Goal: Task Accomplishment & Management: Use online tool/utility

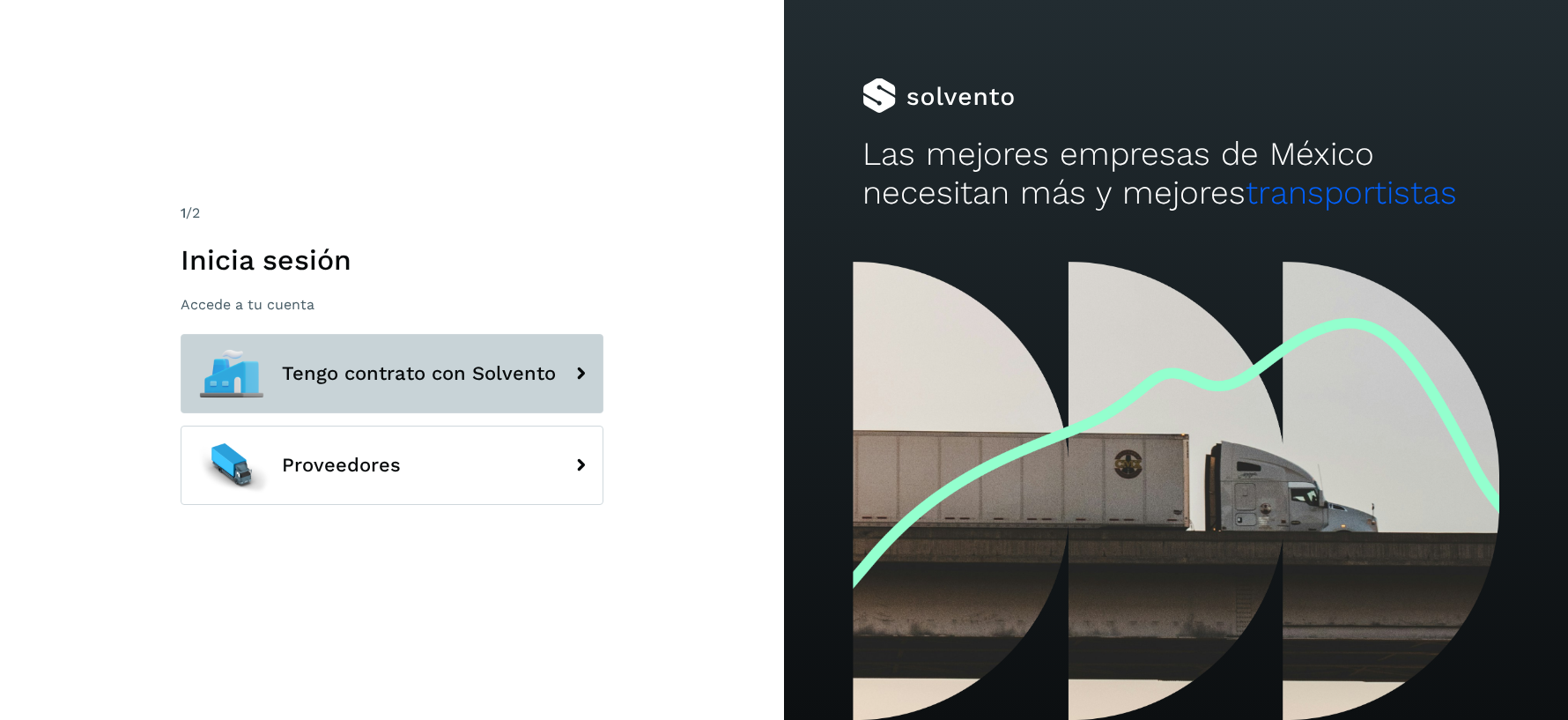
click at [360, 346] on button "Tengo contrato con Solvento" at bounding box center [392, 374] width 423 height 79
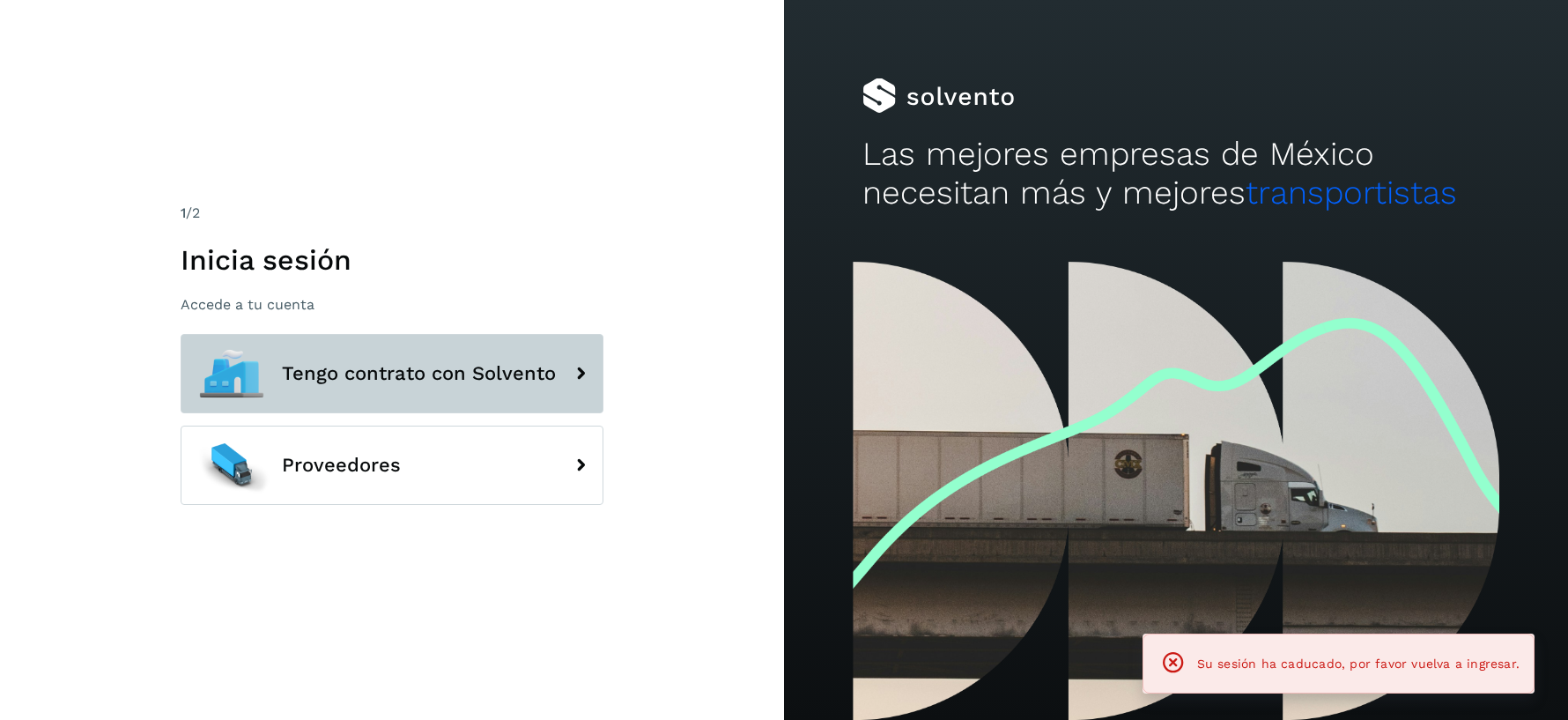
click at [595, 387] on icon at bounding box center [581, 374] width 36 height 36
click at [551, 370] on span "Tengo contrato con Solvento" at bounding box center [418, 373] width 274 height 21
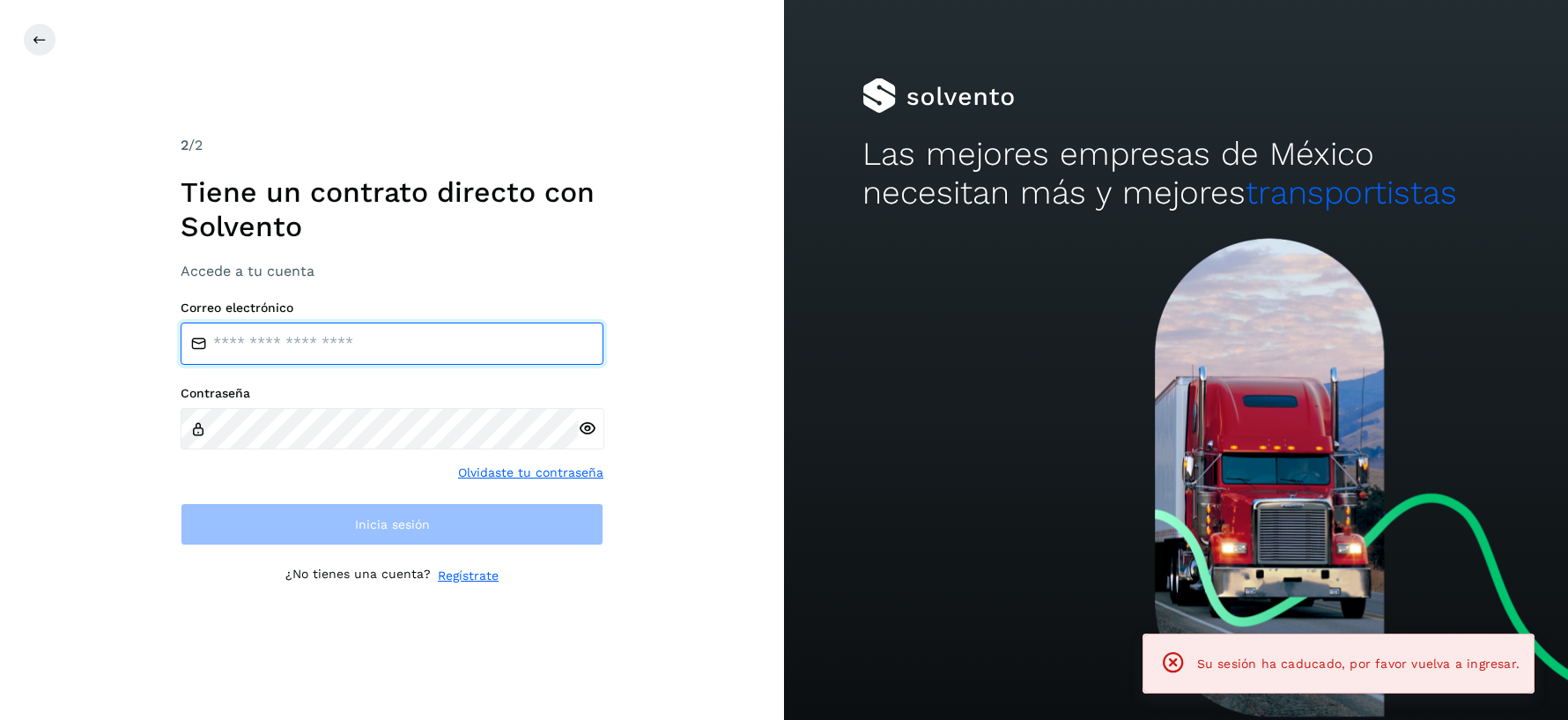
click at [430, 345] on input "email" at bounding box center [392, 343] width 423 height 43
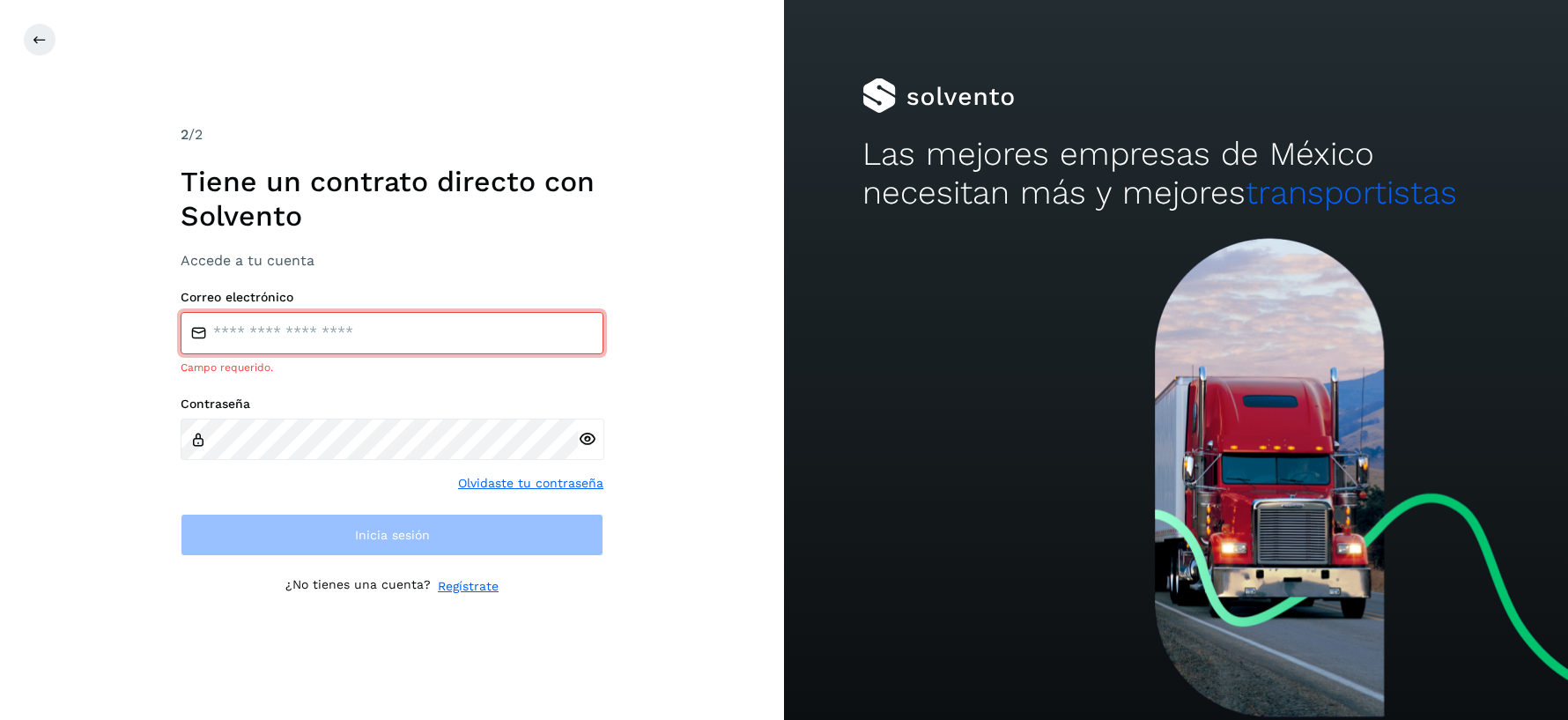
type input "**********"
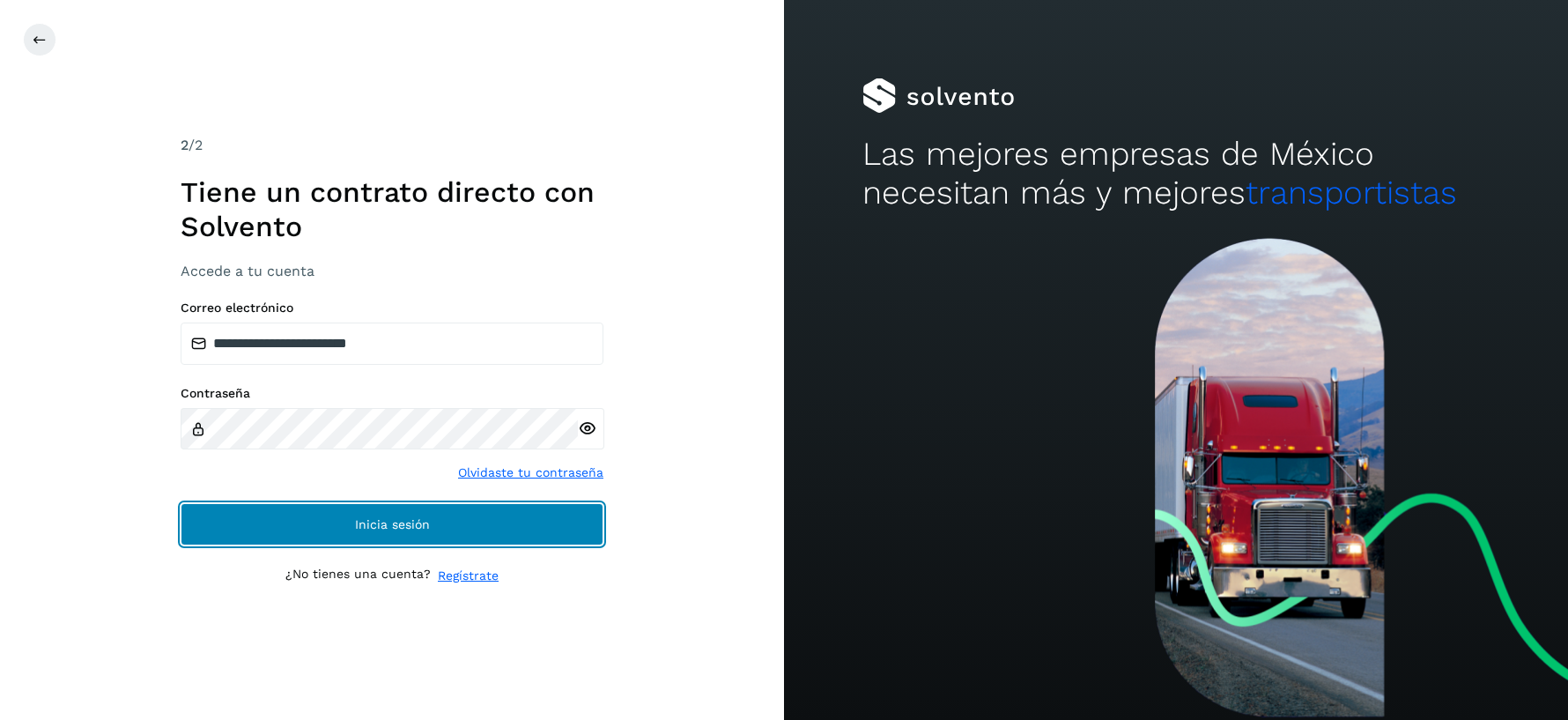
click at [375, 530] on span "Inicia sesión" at bounding box center [392, 525] width 75 height 12
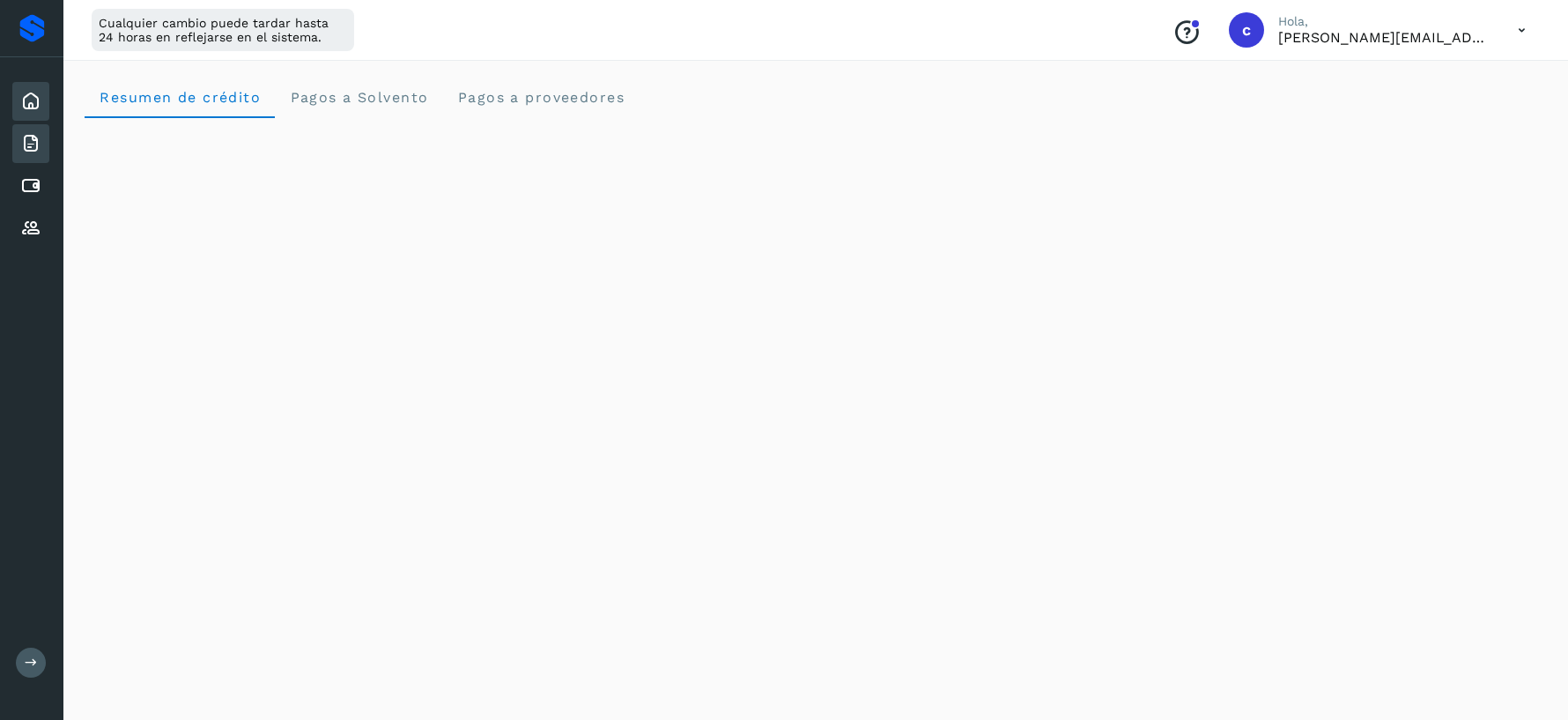
click at [30, 154] on div "Facturas" at bounding box center [30, 143] width 37 height 39
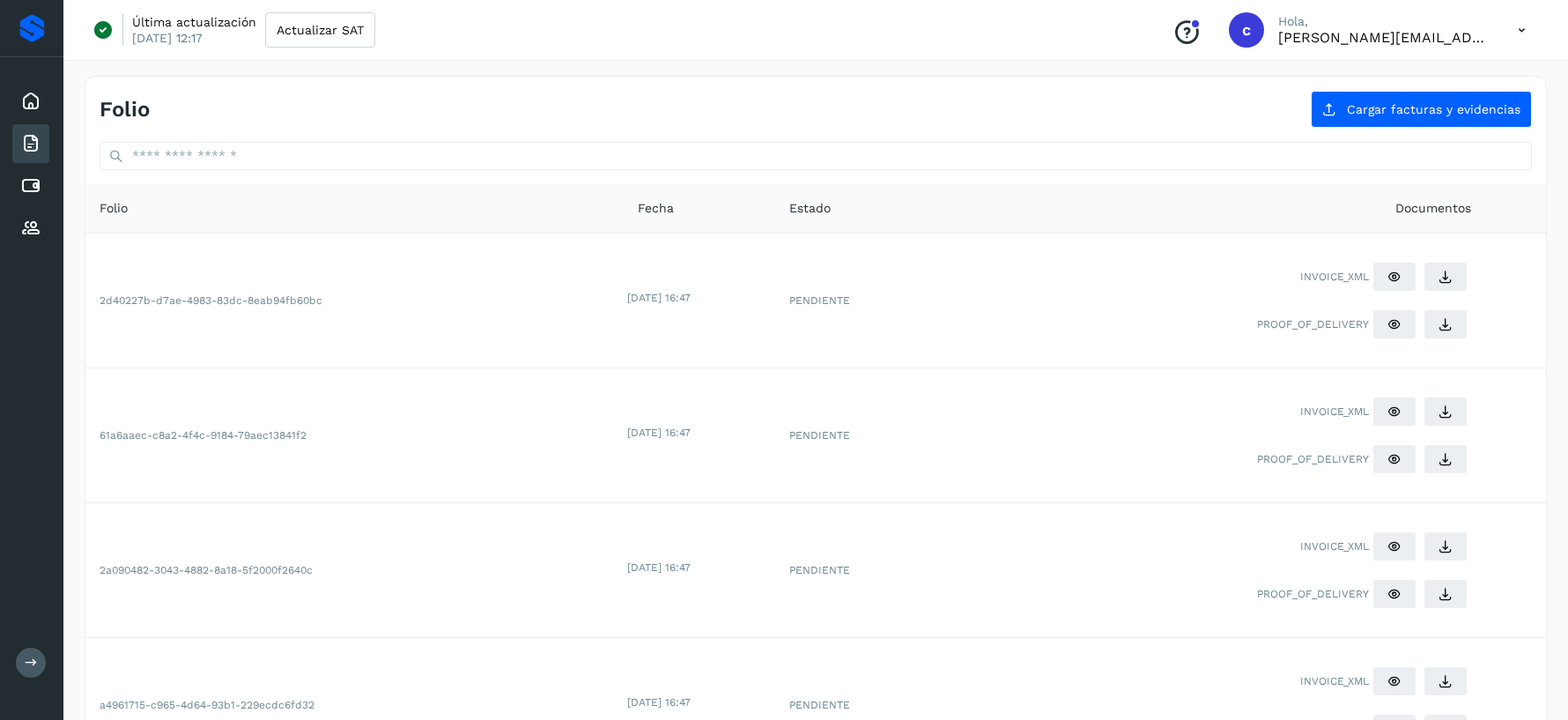
click at [31, 180] on icon at bounding box center [30, 185] width 21 height 21
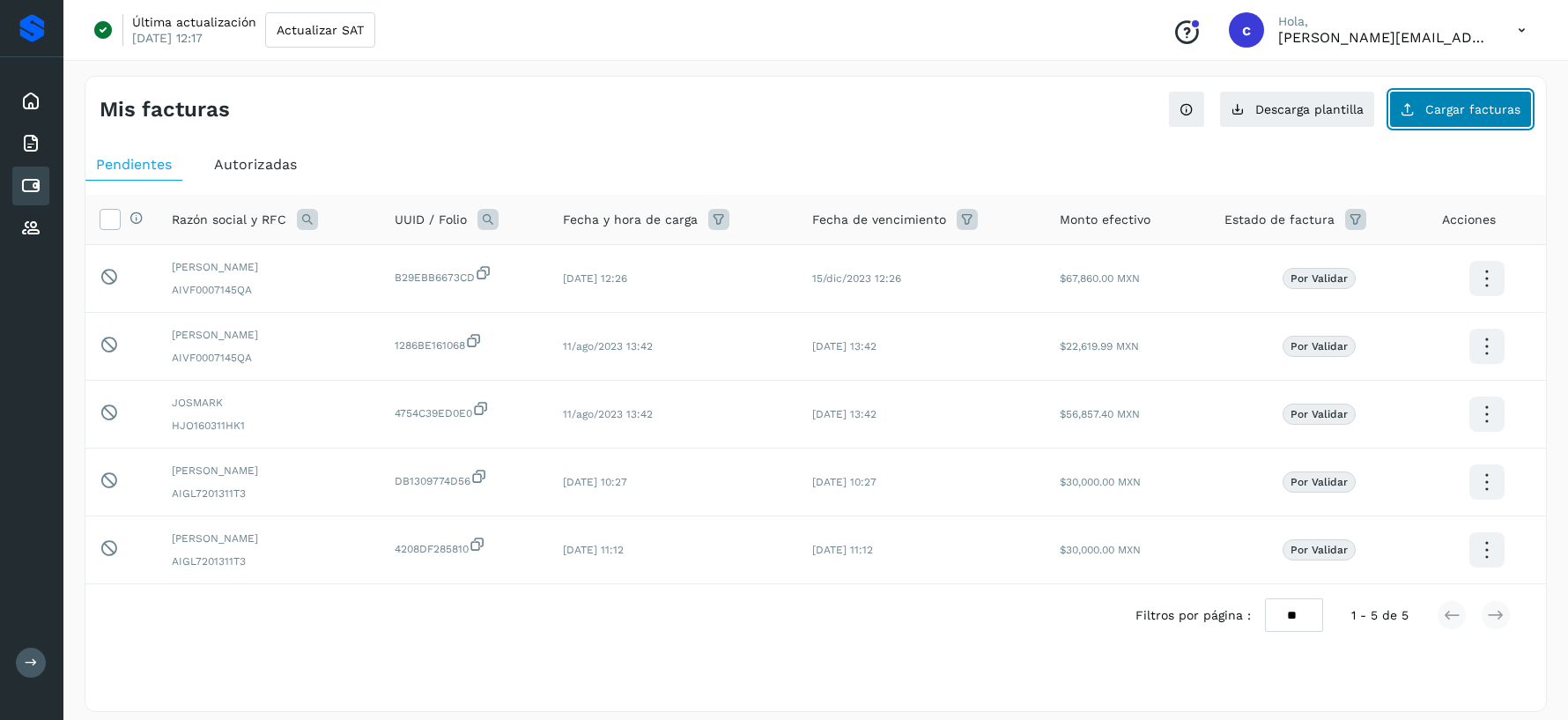
click at [1466, 103] on span "Cargar facturas" at bounding box center [1473, 109] width 95 height 12
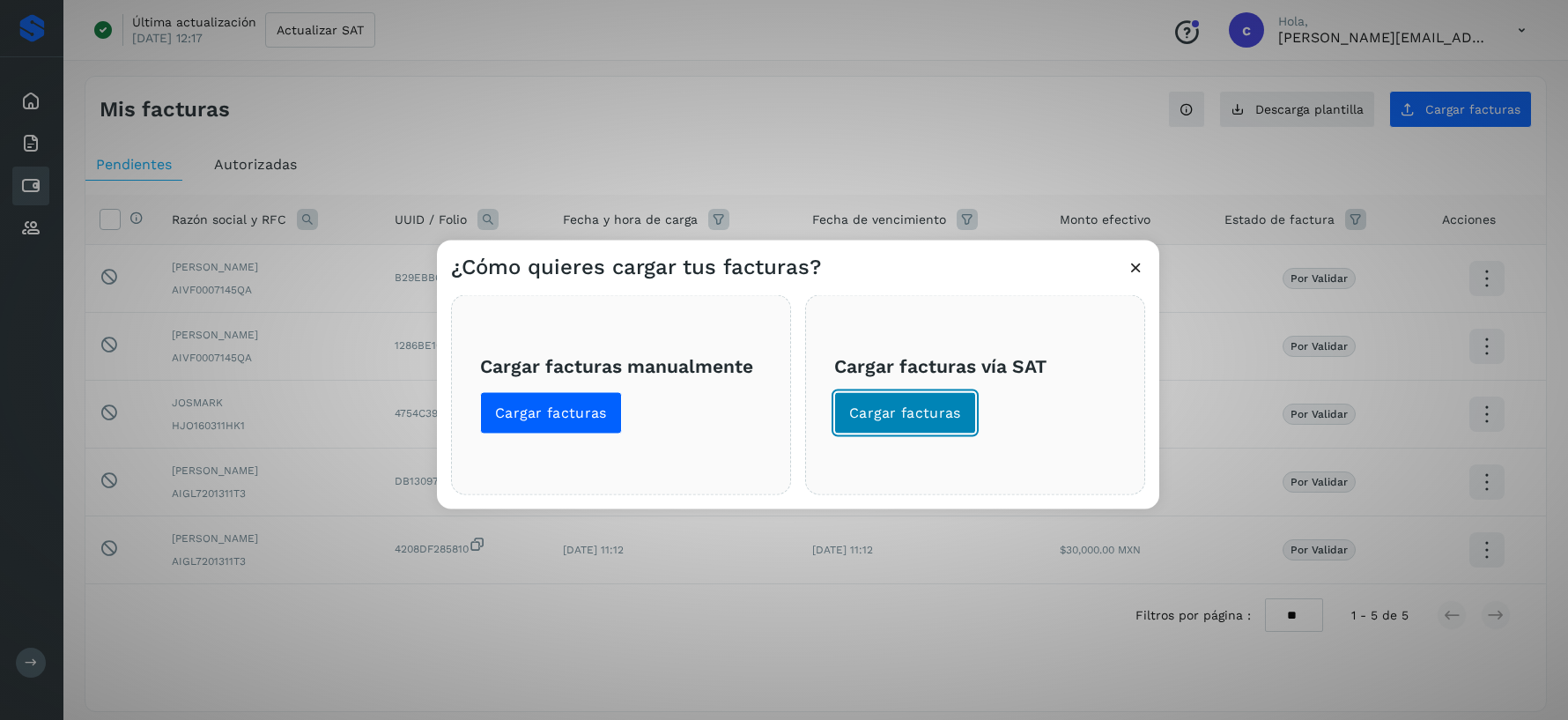
click at [928, 421] on span "Cargar facturas" at bounding box center [905, 413] width 112 height 20
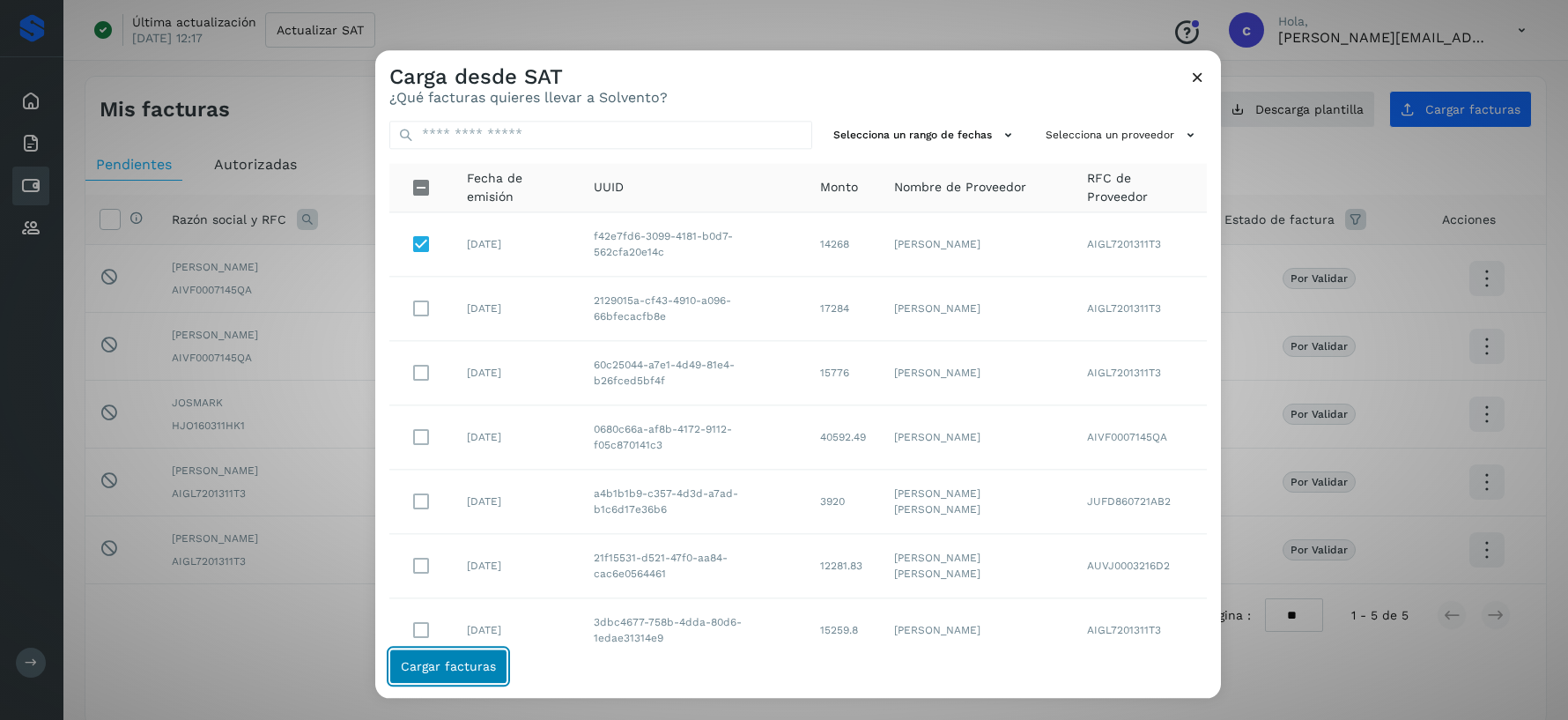
click at [480, 670] on span "Cargar facturas" at bounding box center [448, 666] width 95 height 12
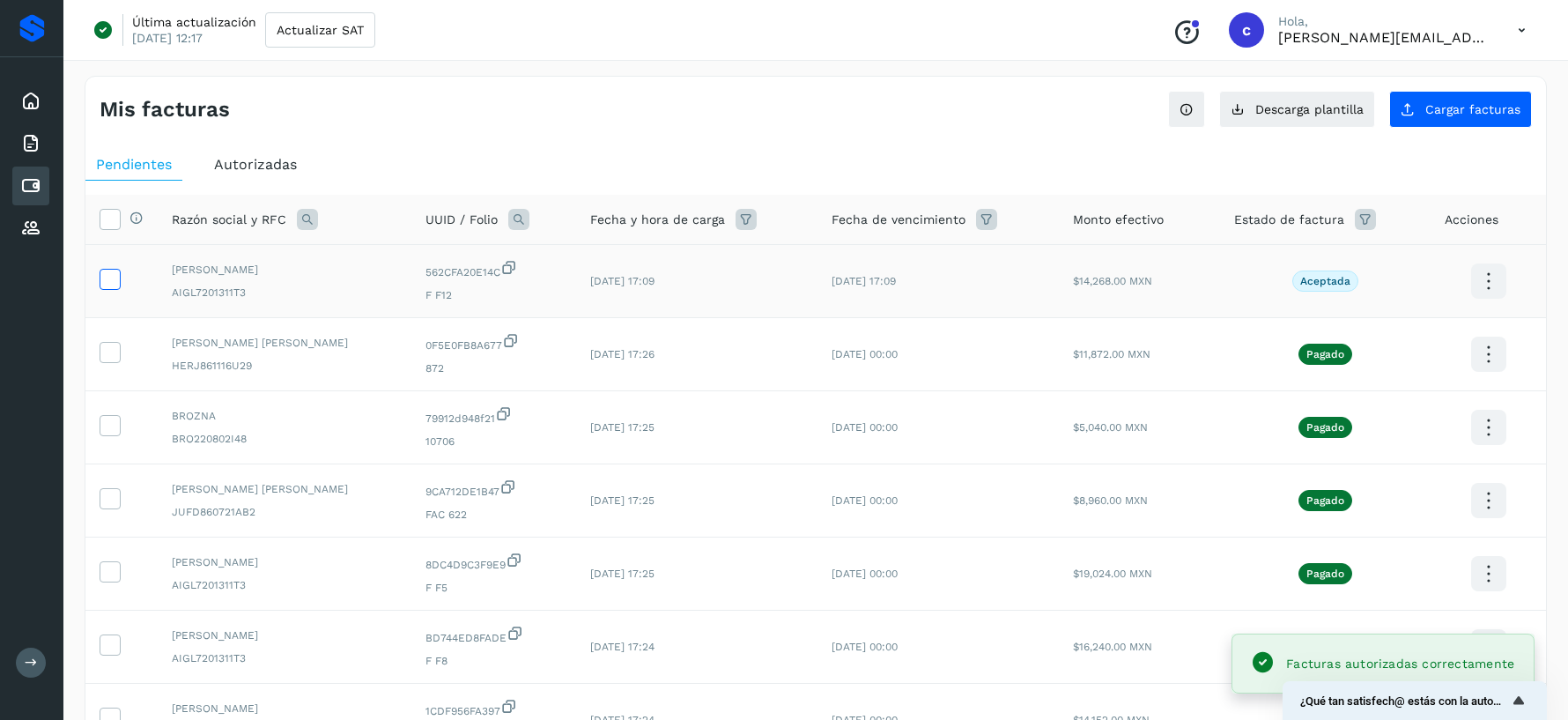
click at [109, 280] on icon at bounding box center [109, 278] width 19 height 19
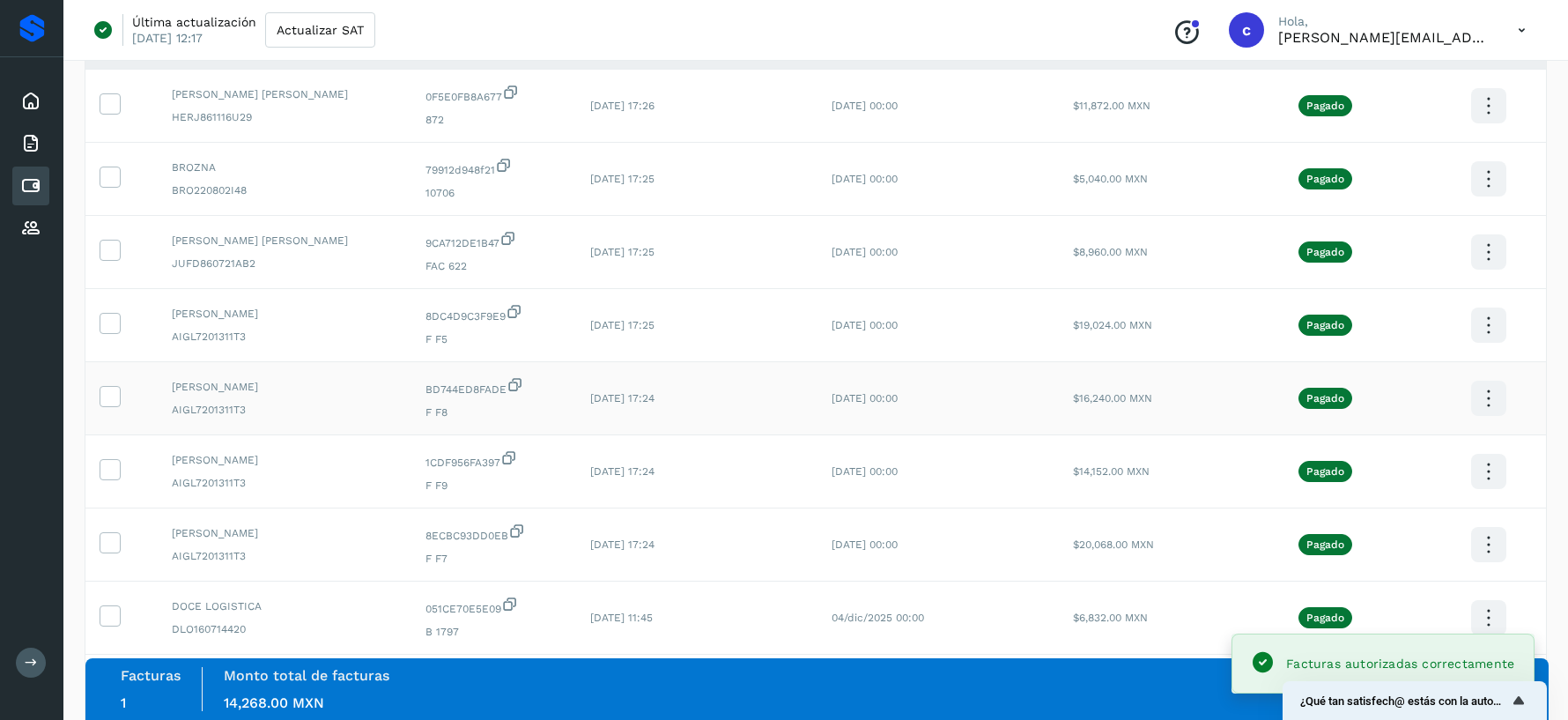
scroll to position [407, 0]
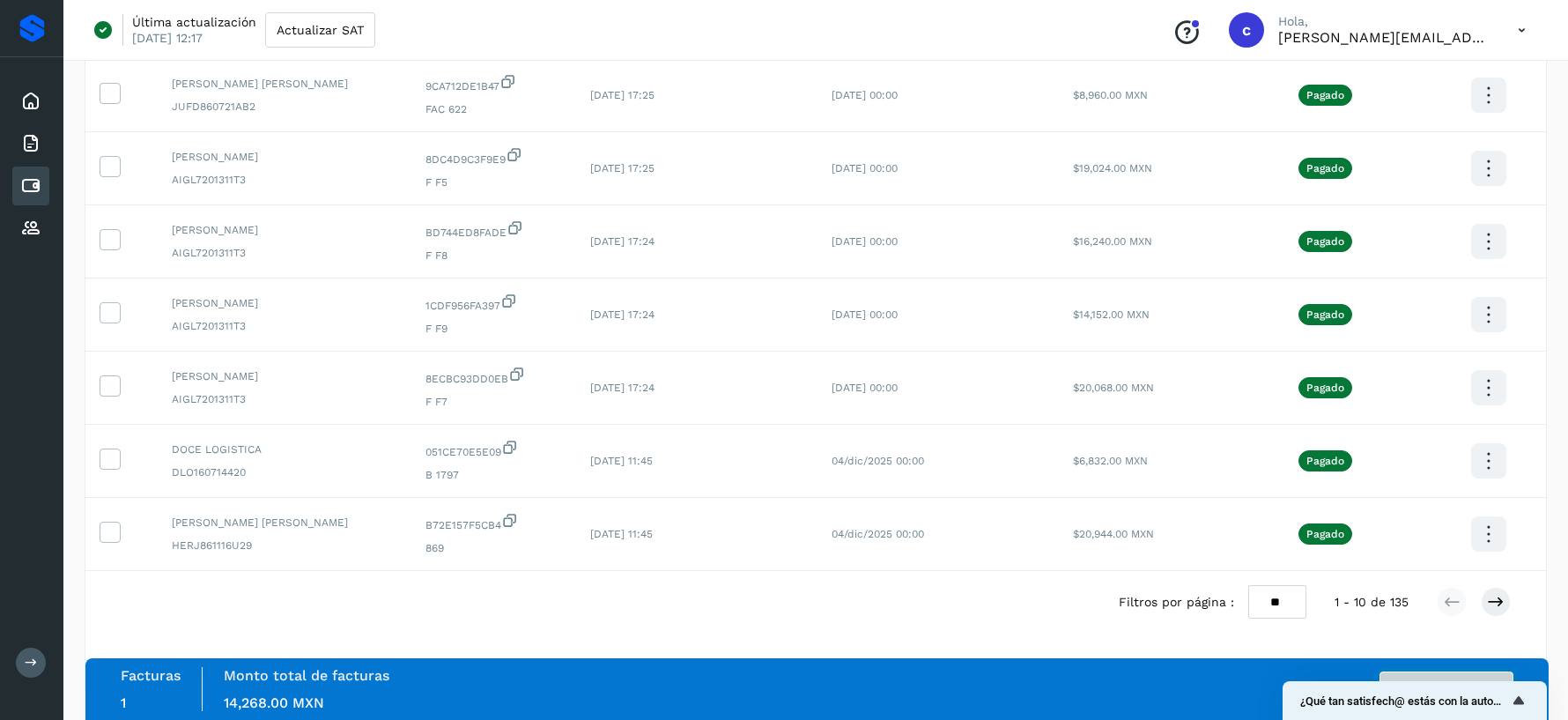
click at [1504, 673] on button "Autorizar facturas" at bounding box center [1446, 689] width 134 height 36
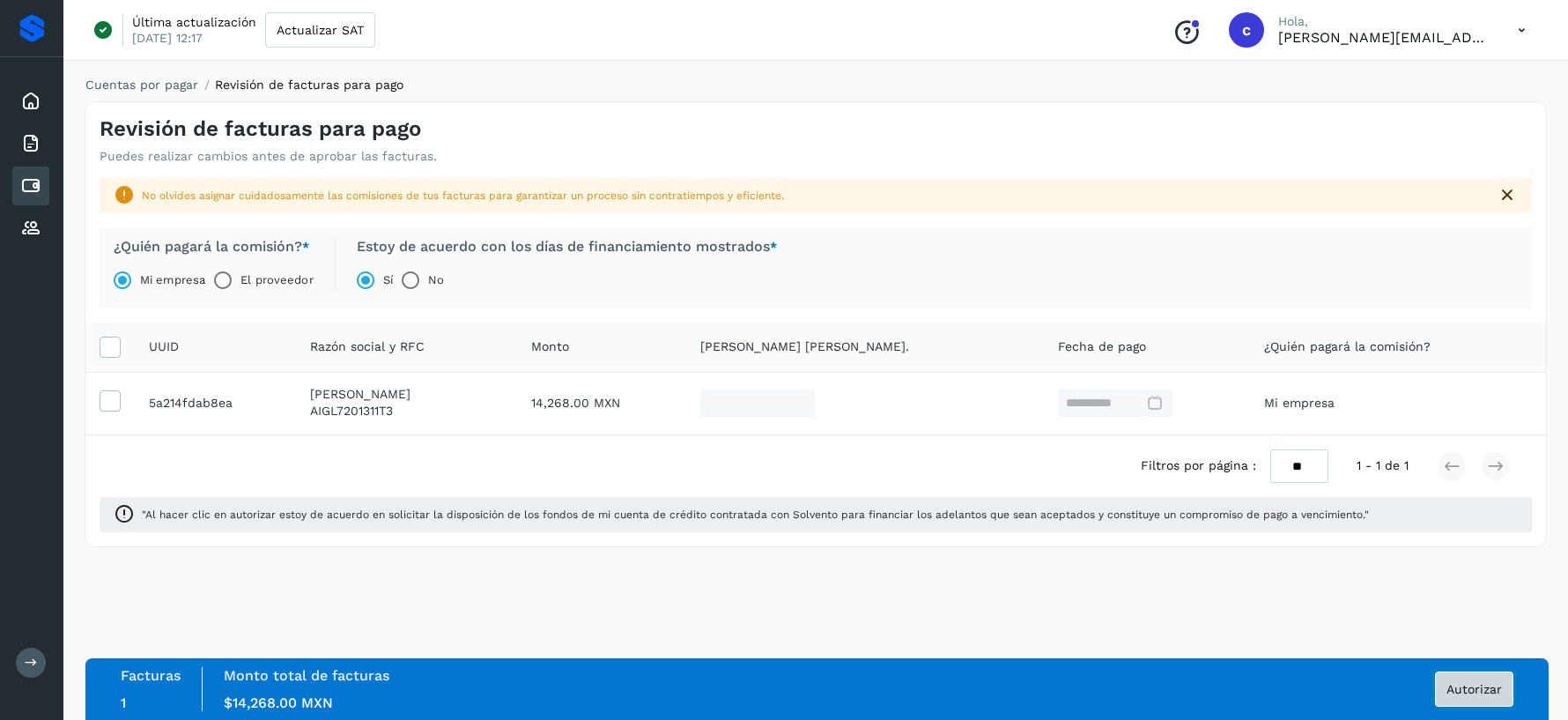
click at [1468, 695] on span "Autorizar" at bounding box center [1475, 689] width 56 height 12
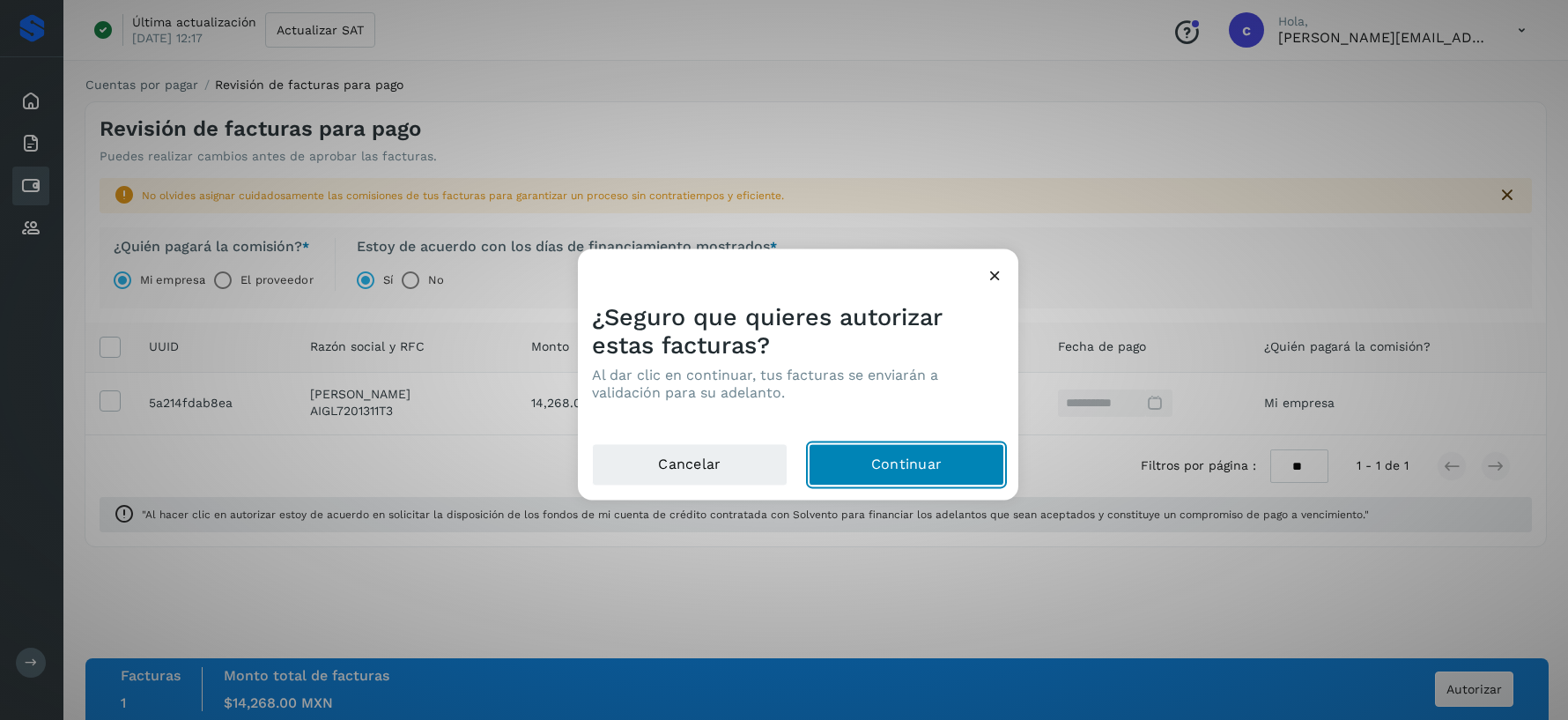
click at [950, 466] on button "Continuar" at bounding box center [906, 464] width 195 height 43
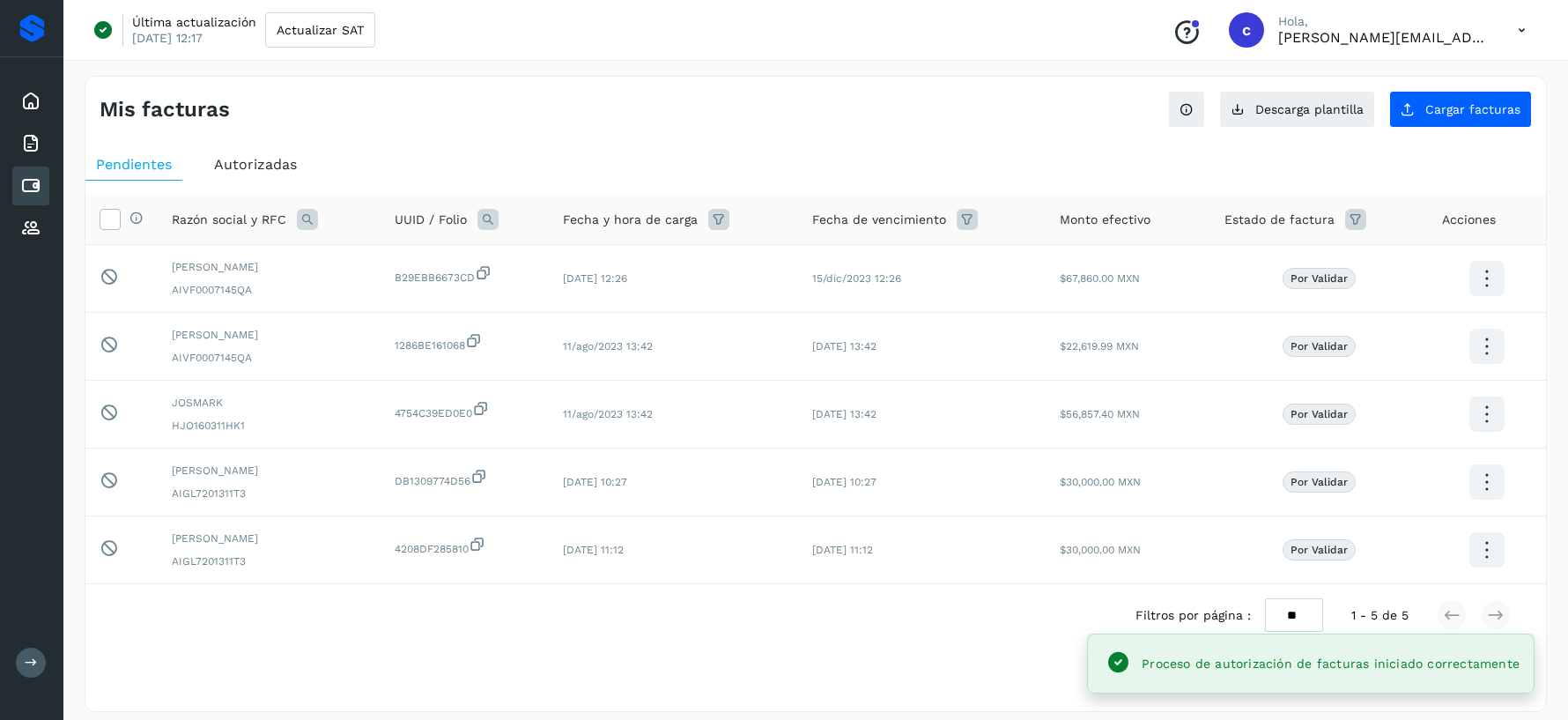
click at [244, 169] on span "Autorizadas" at bounding box center [256, 164] width 83 height 17
